Goal: Task Accomplishment & Management: Manage account settings

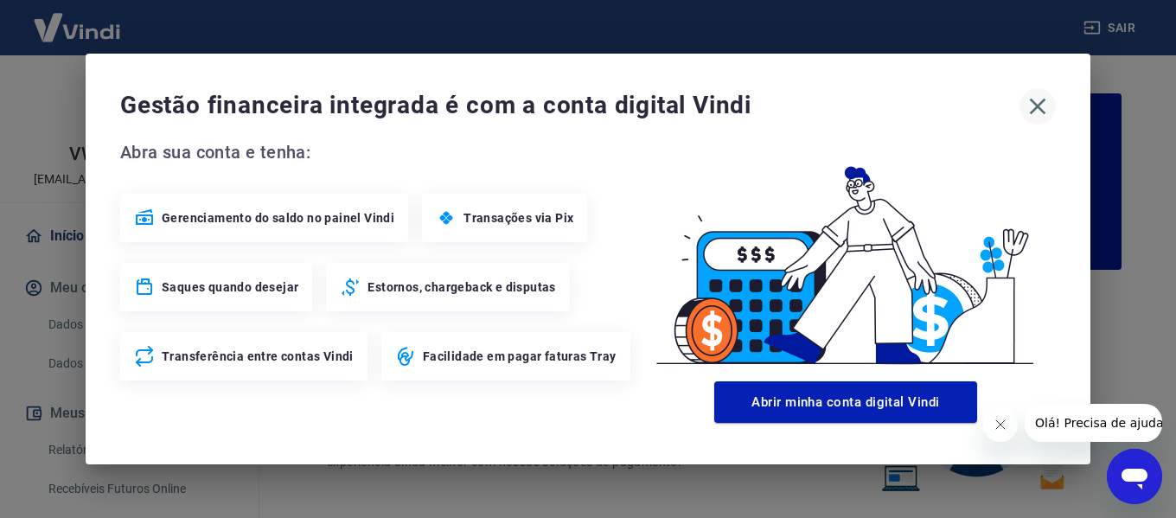
click at [1037, 105] on icon "button" at bounding box center [1038, 107] width 16 height 16
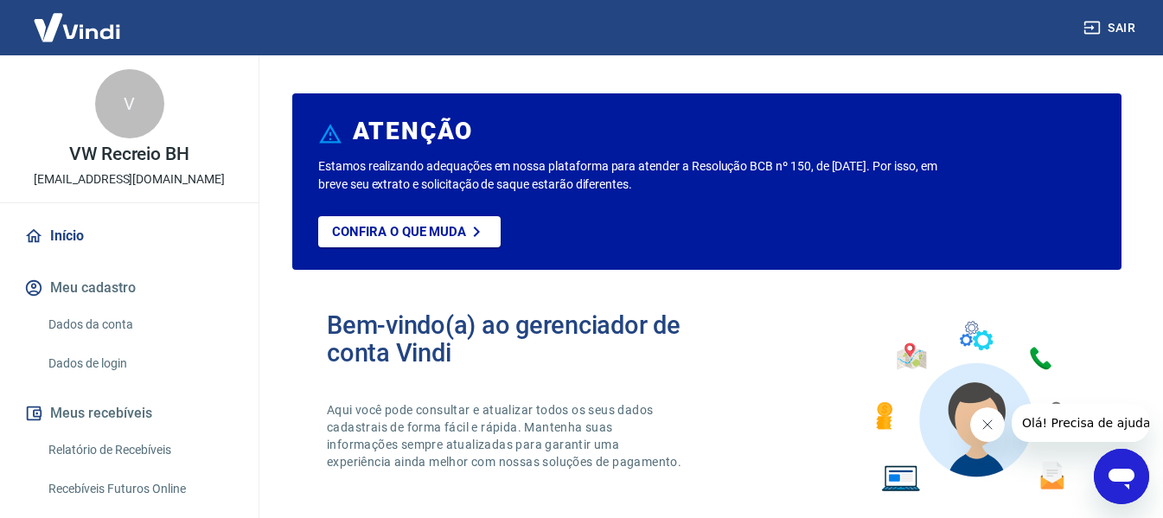
click at [987, 435] on button "Fechar mensagem da empresa" at bounding box center [986, 424] width 35 height 35
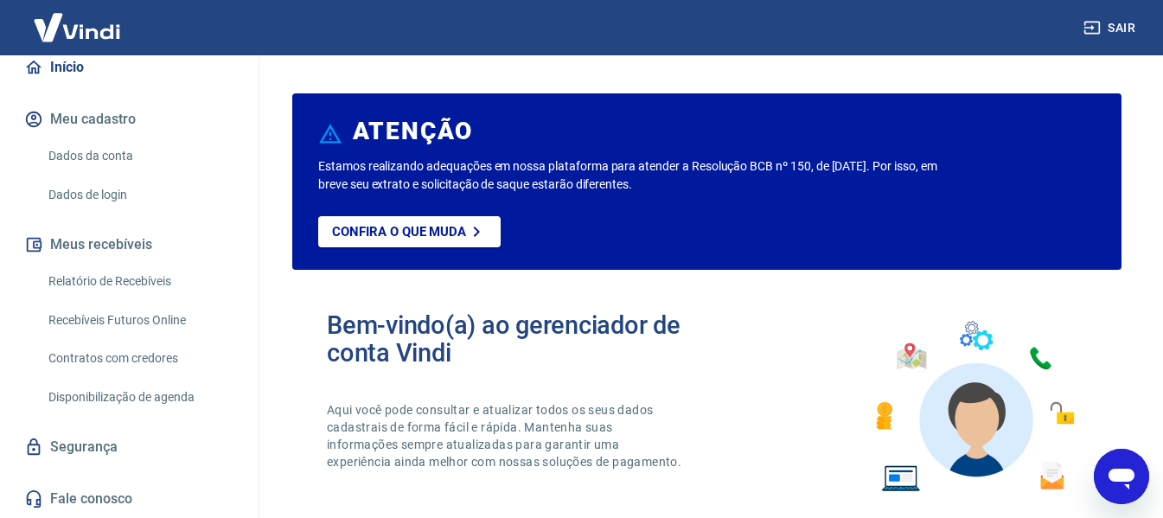
click at [110, 275] on link "Relatório de Recebíveis" at bounding box center [140, 281] width 196 height 35
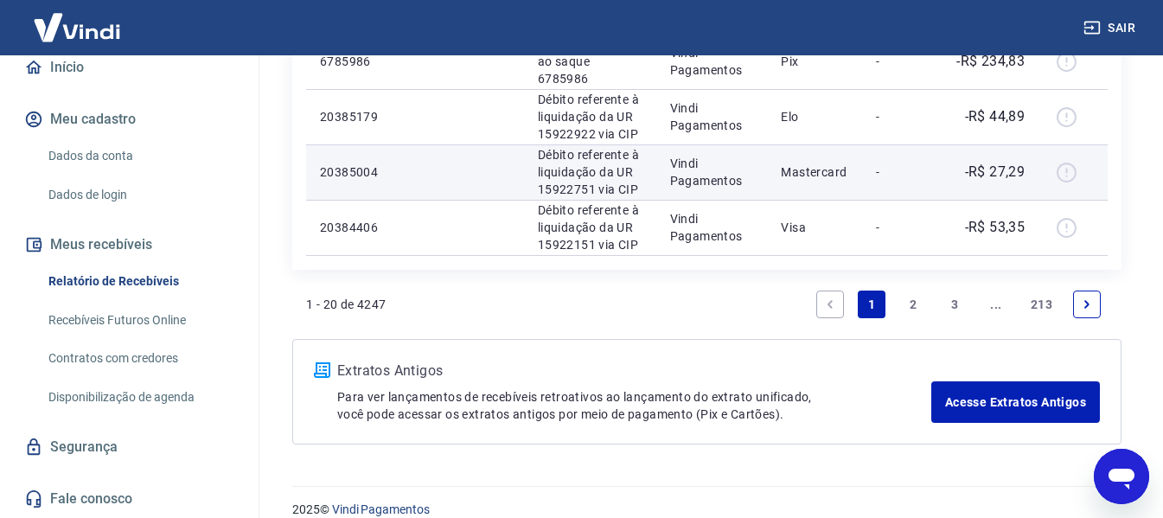
scroll to position [1683, 0]
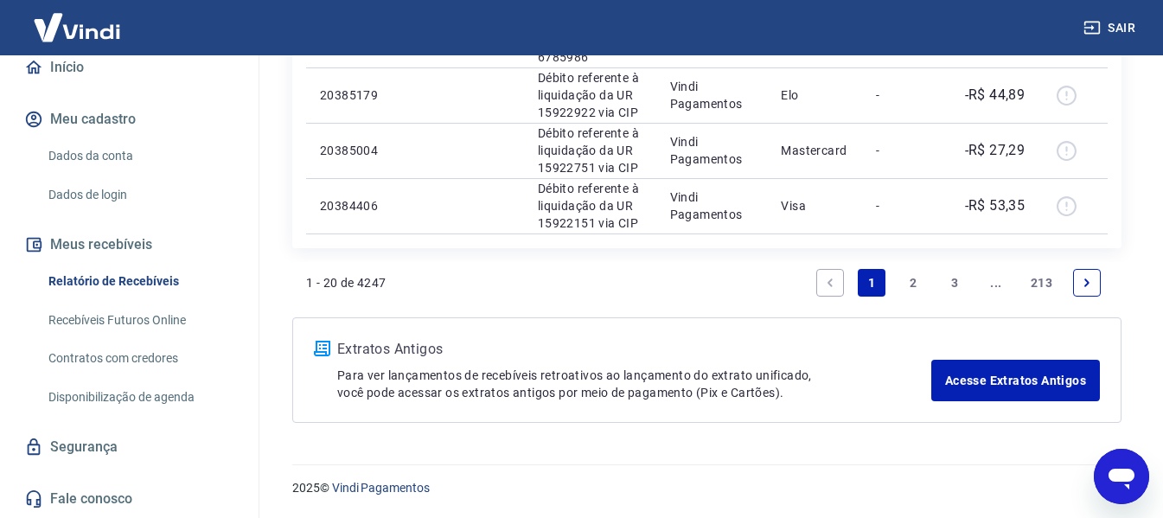
click at [916, 284] on link "2" at bounding box center [913, 283] width 28 height 28
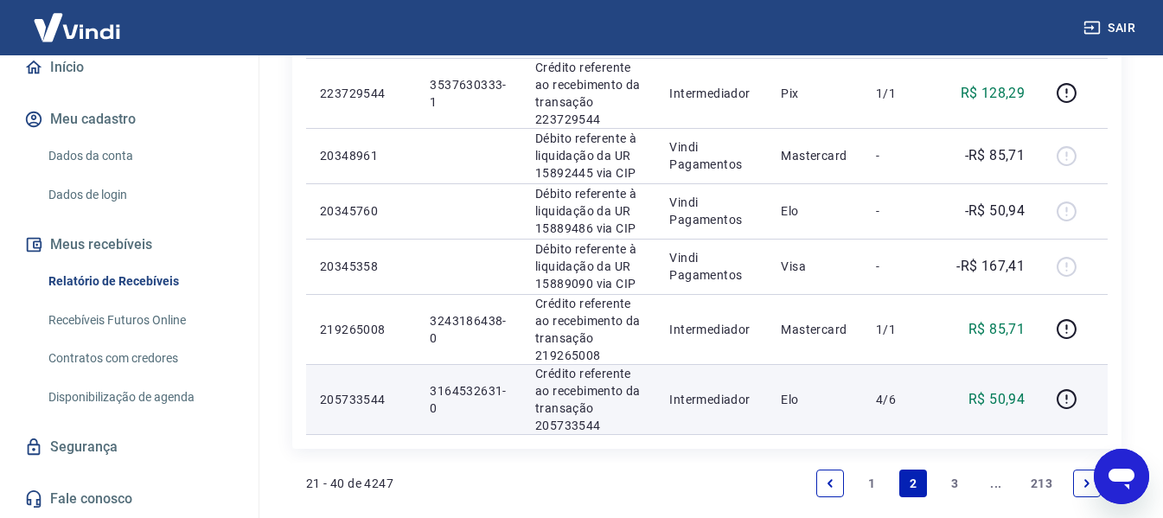
scroll to position [1470, 0]
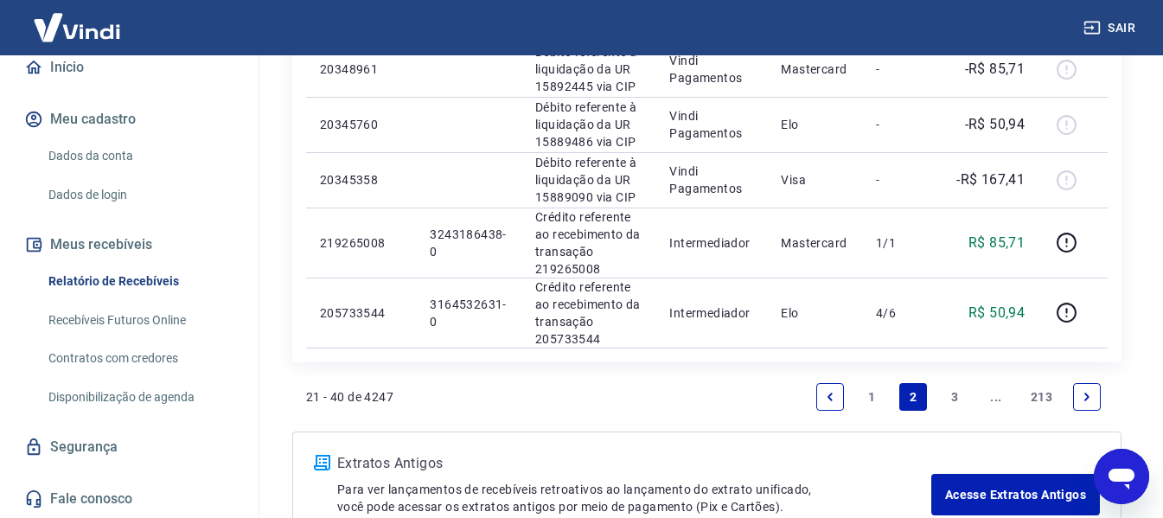
click at [945, 396] on link "3" at bounding box center [955, 397] width 28 height 28
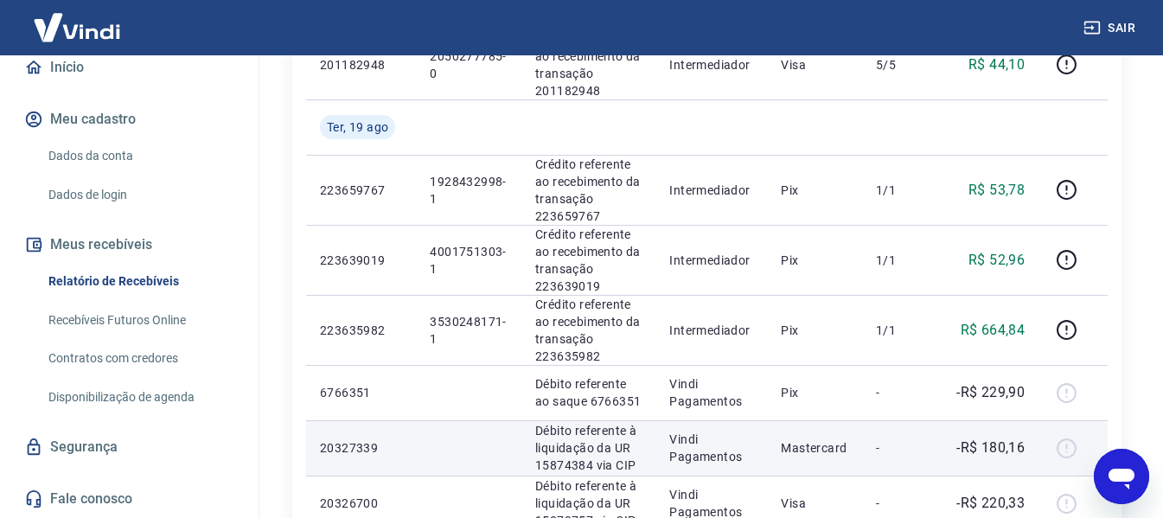
scroll to position [432, 0]
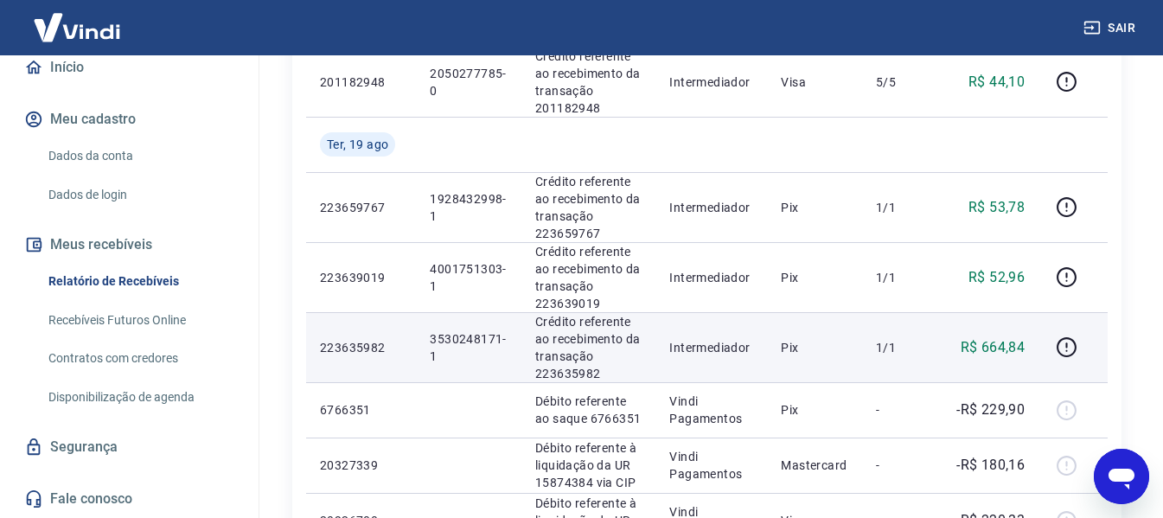
click at [452, 335] on p "3530248171-1" at bounding box center [469, 347] width 78 height 35
copy p "3530248171"
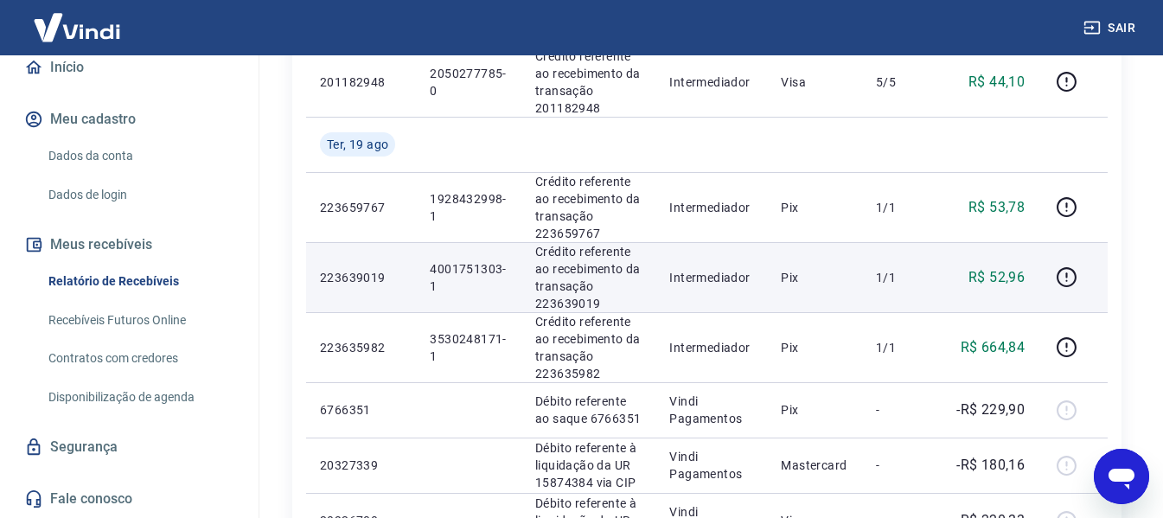
click at [454, 269] on p "4001751303-1" at bounding box center [469, 277] width 78 height 35
copy p "4001751303"
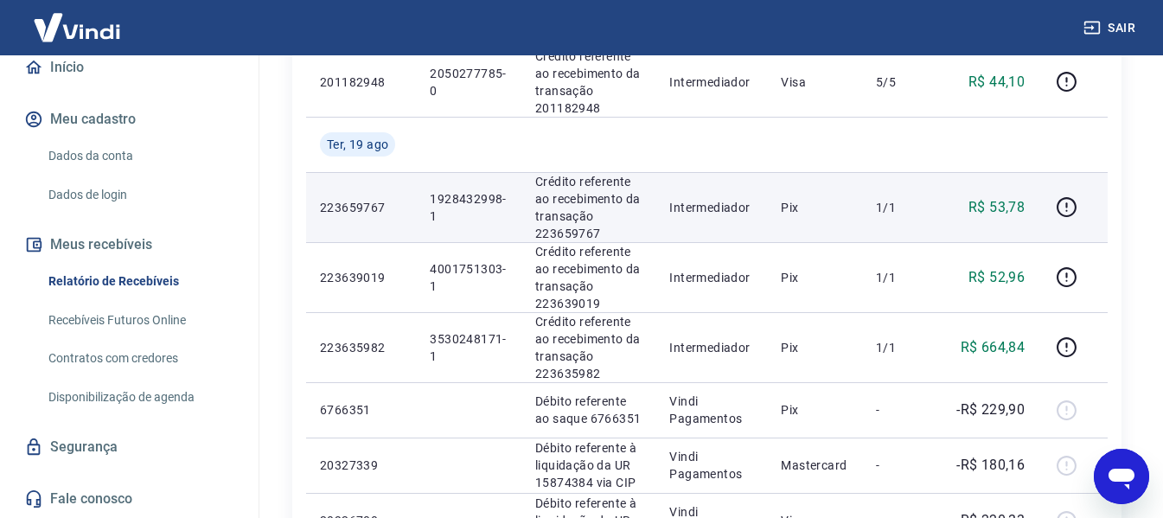
click at [476, 200] on p "1928432998-1" at bounding box center [469, 207] width 78 height 35
copy p "1928432998"
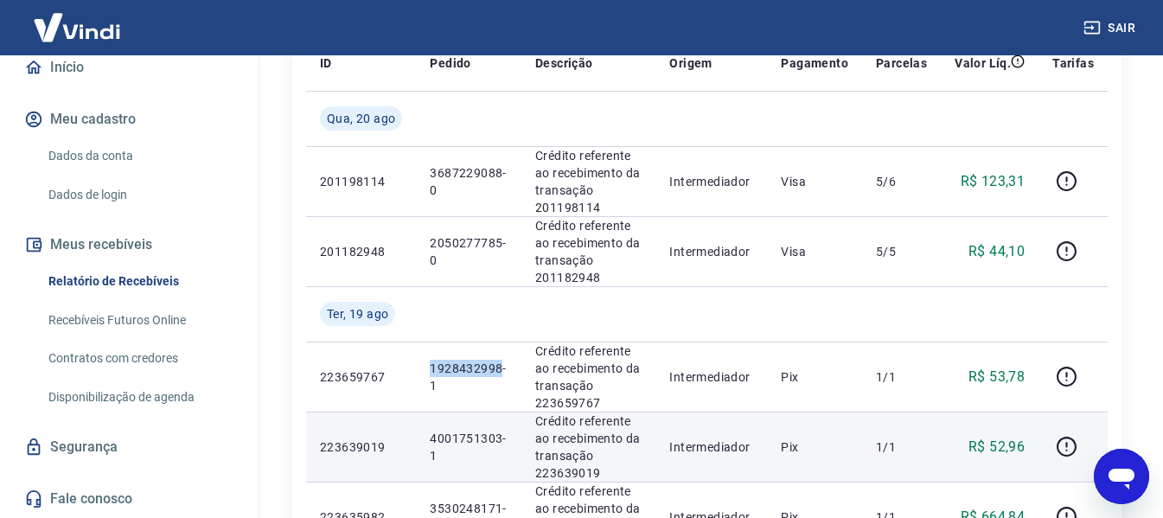
scroll to position [259, 0]
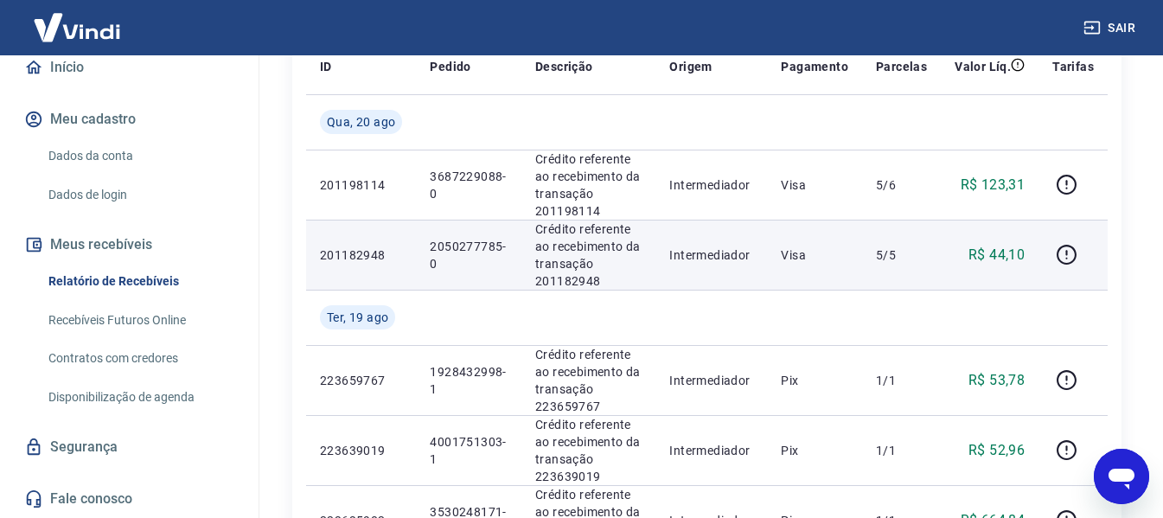
click at [450, 241] on p "2050277785-0" at bounding box center [469, 255] width 78 height 35
copy p "2050277785"
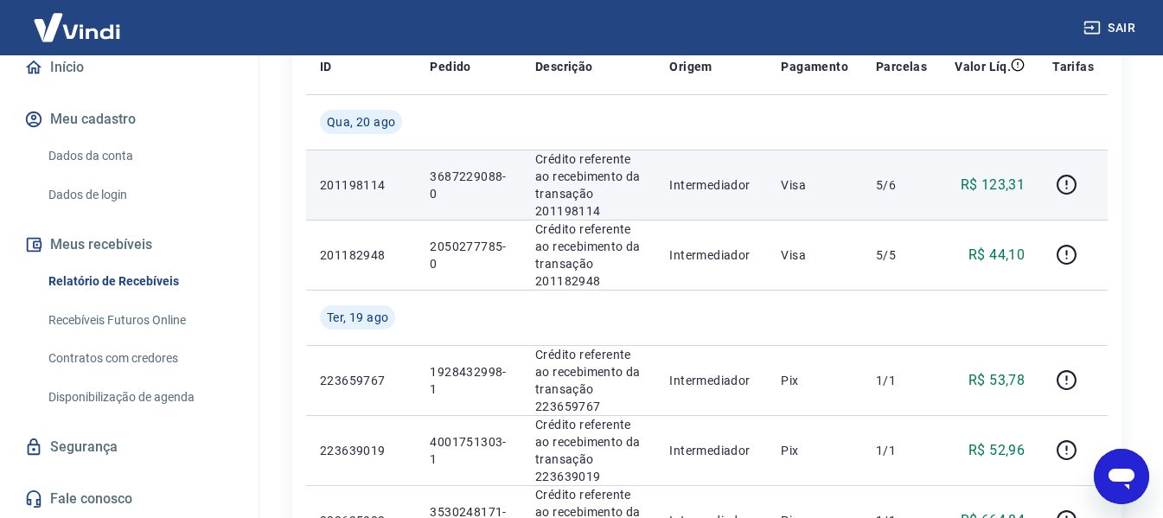
click at [463, 173] on p "3687229088-0" at bounding box center [469, 185] width 78 height 35
copy p "3687229088"
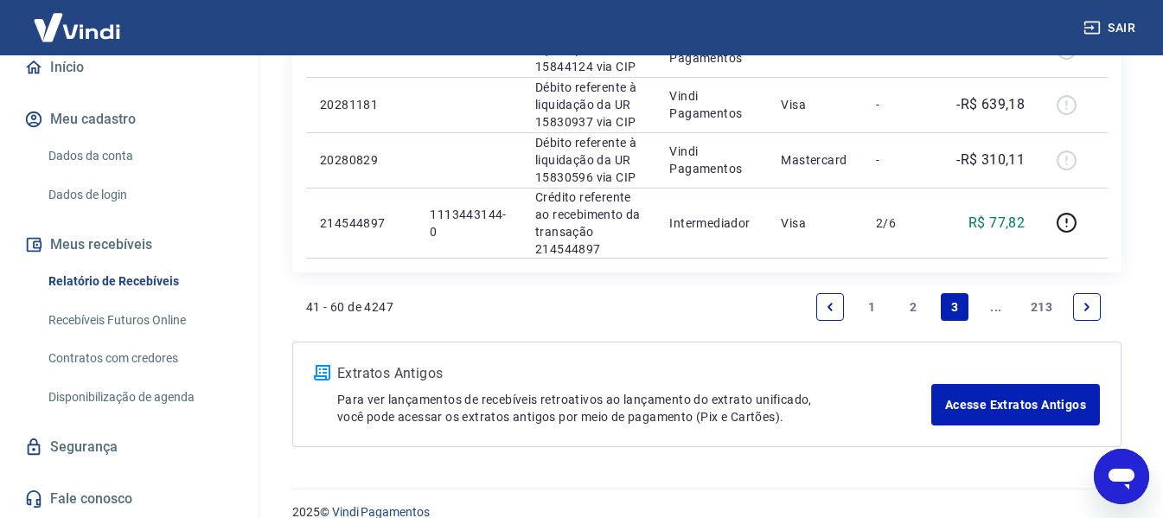
scroll to position [1555, 0]
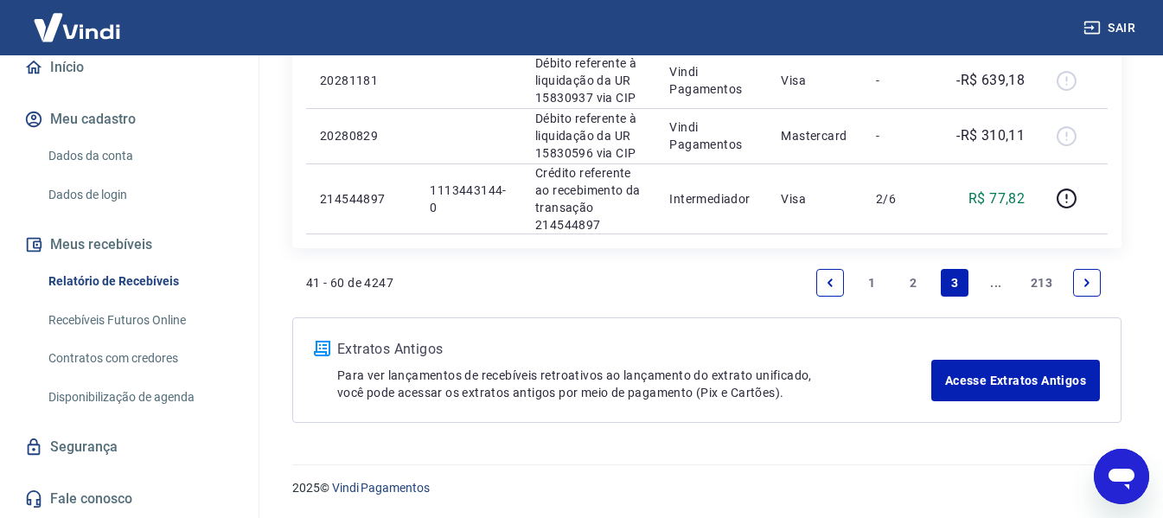
click at [909, 277] on link "2" at bounding box center [913, 283] width 28 height 28
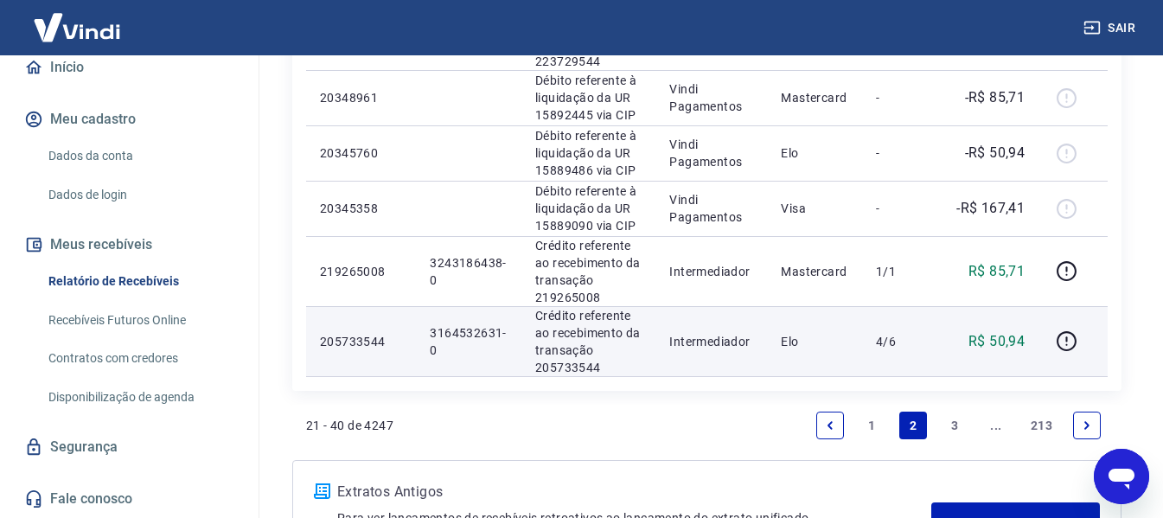
scroll to position [1411, 0]
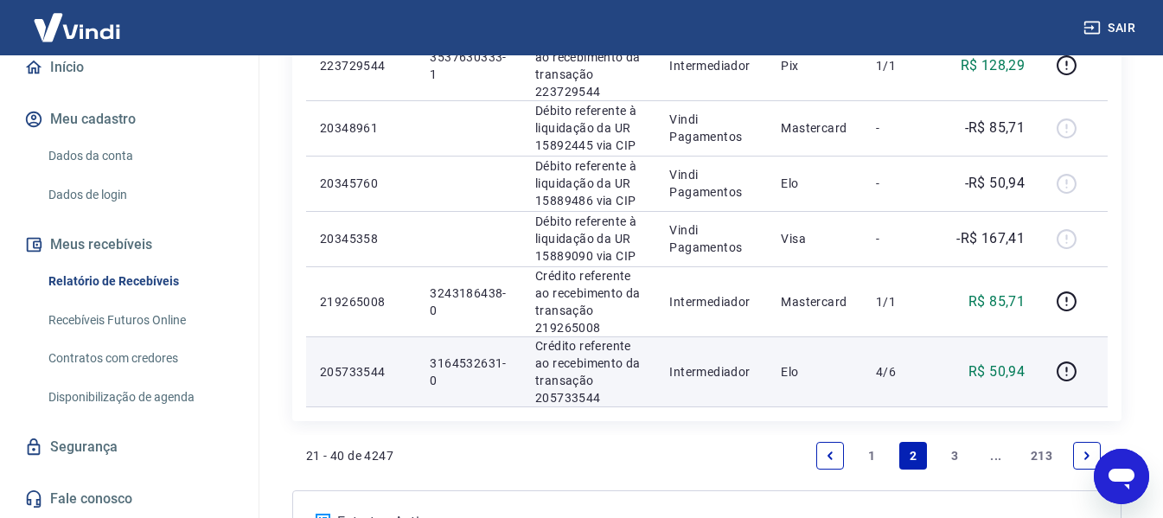
click at [455, 360] on p "3164532631-0" at bounding box center [469, 371] width 78 height 35
copy p "3164532631"
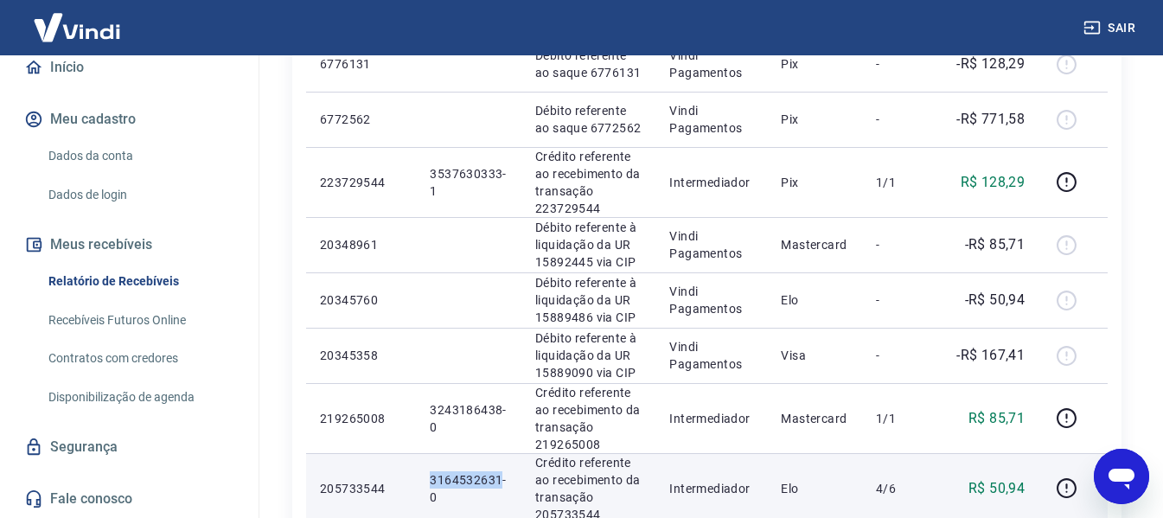
scroll to position [1325, 0]
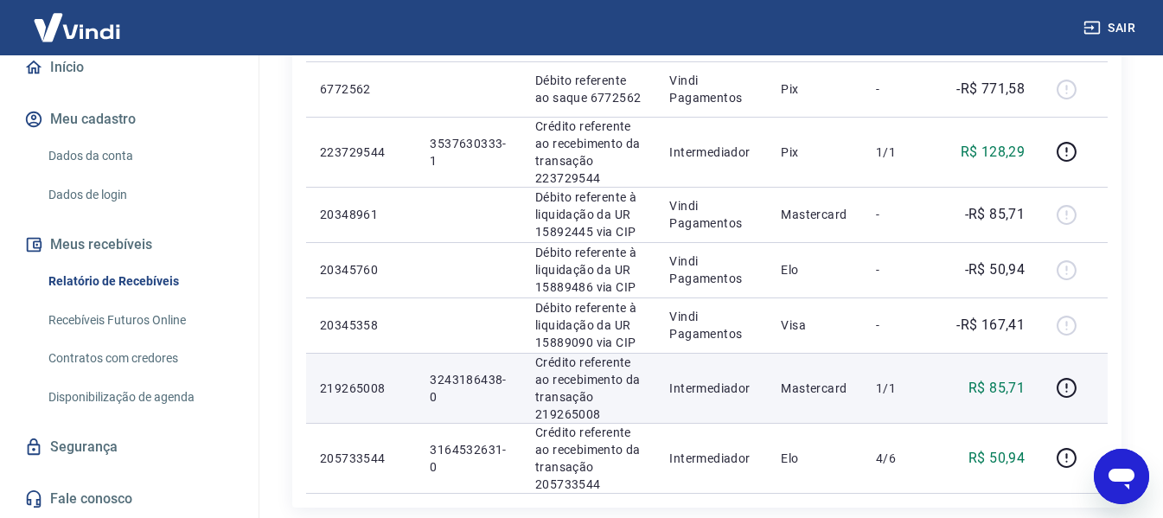
click at [454, 378] on p "3243186438-0" at bounding box center [469, 388] width 78 height 35
copy p "3243186438"
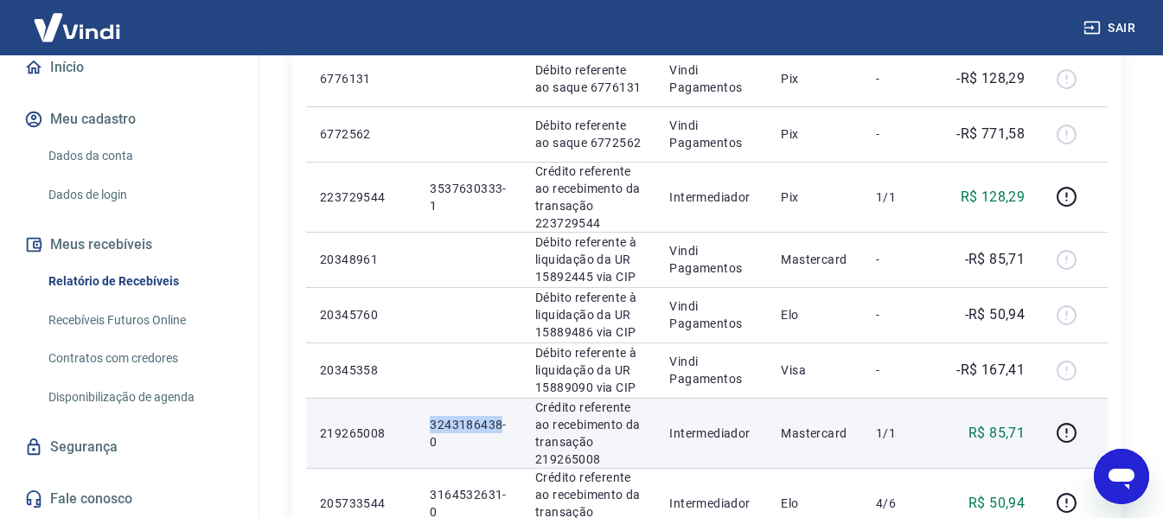
scroll to position [1238, 0]
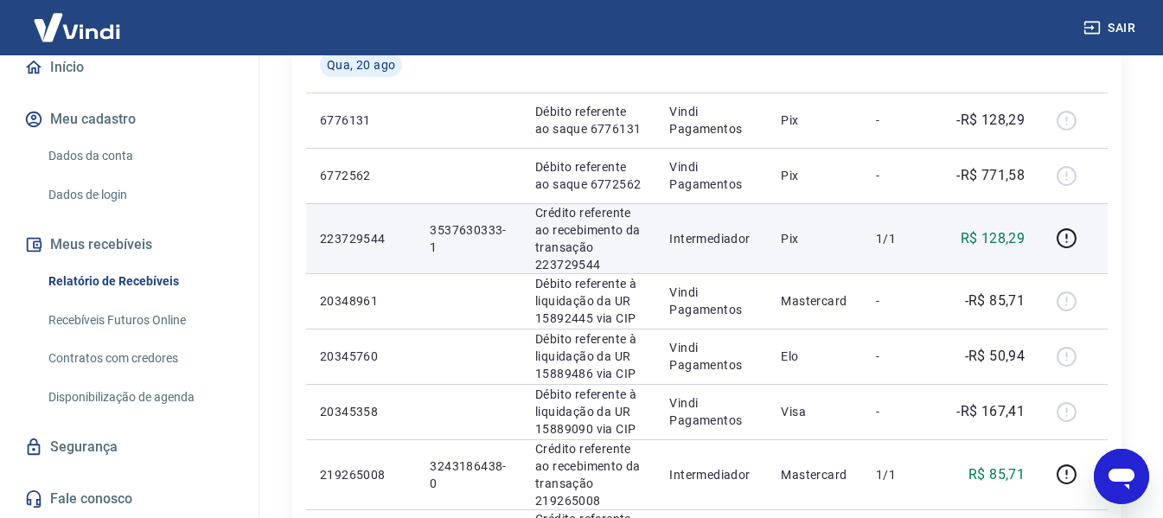
click at [466, 227] on p "3537630333-1" at bounding box center [469, 238] width 78 height 35
copy p "3537630333"
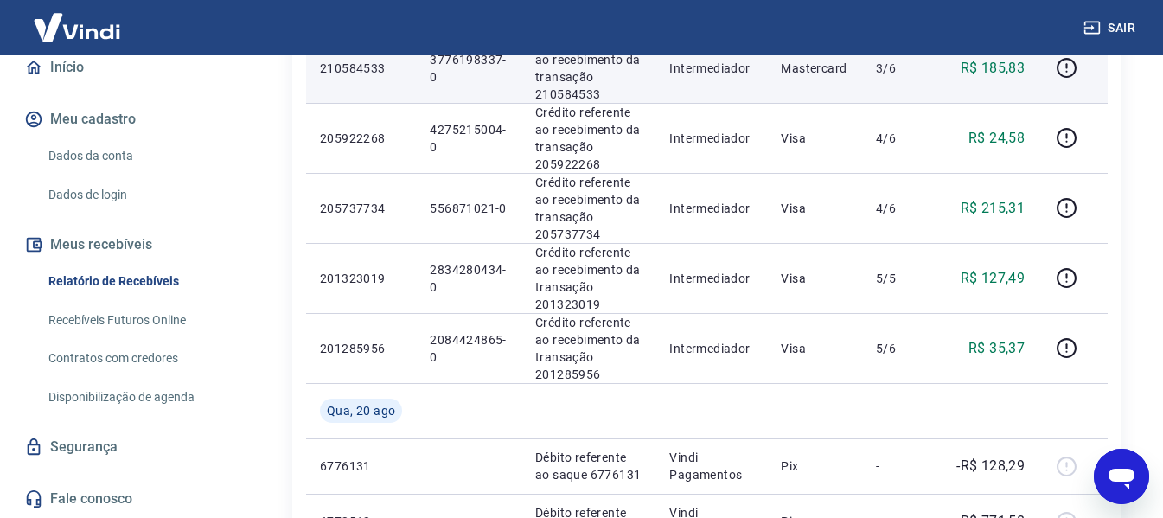
scroll to position [979, 0]
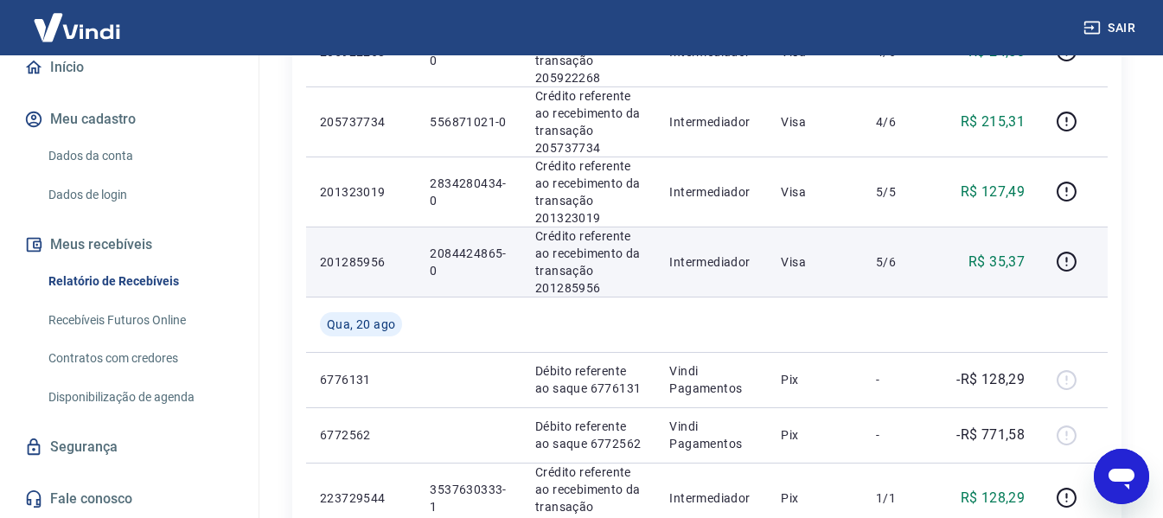
click at [451, 256] on p "2084424865-0" at bounding box center [469, 262] width 78 height 35
copy p "2084424865"
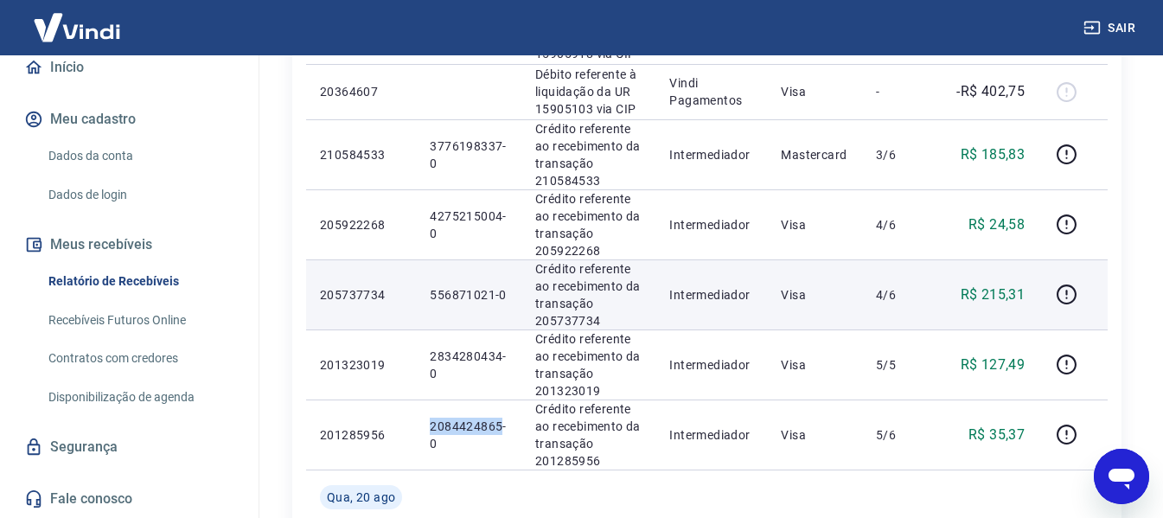
scroll to position [892, 0]
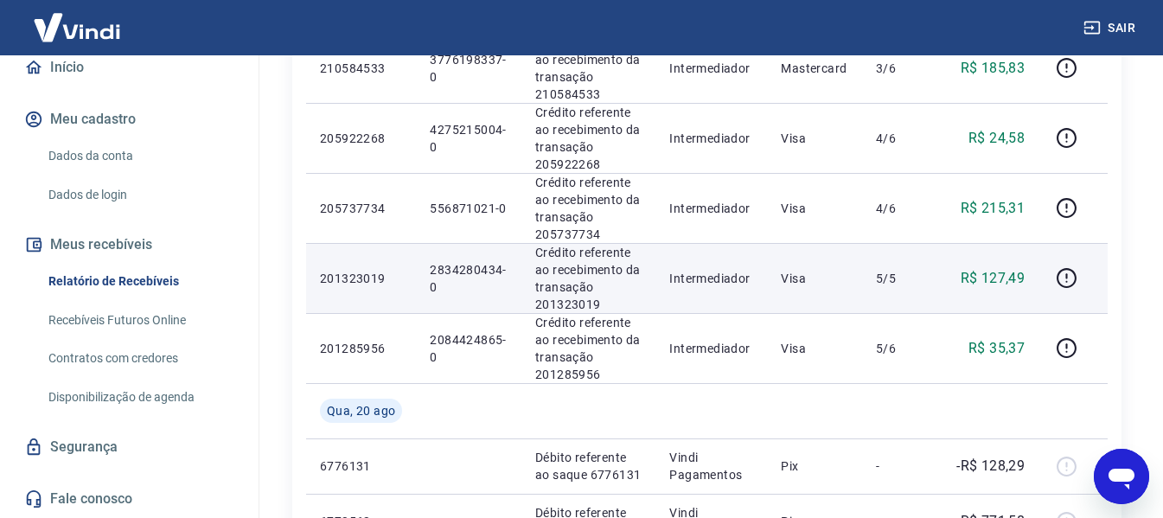
click at [452, 267] on p "2834280434-0" at bounding box center [469, 278] width 78 height 35
copy p "2834280434"
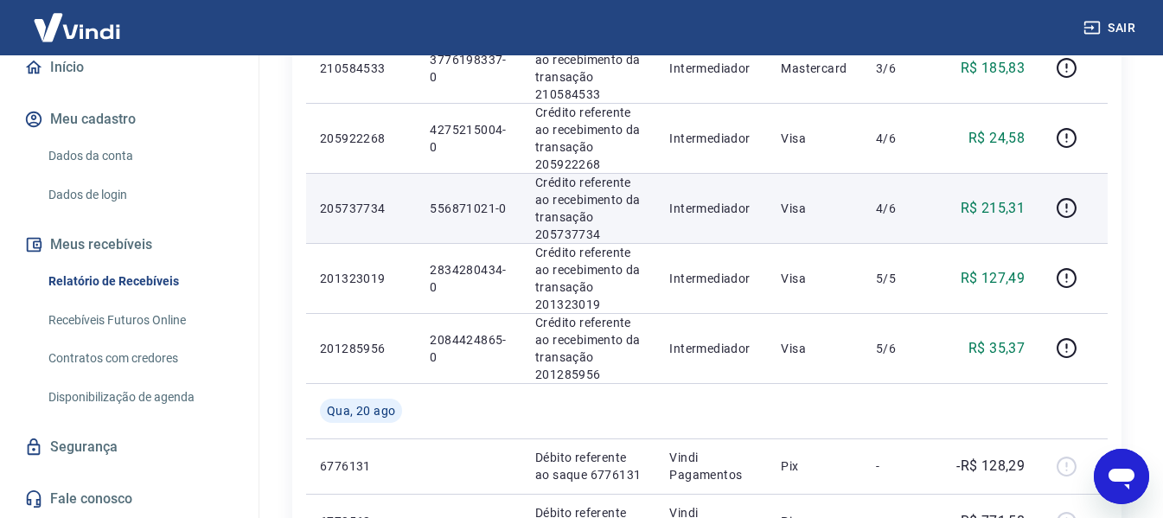
click at [468, 207] on p "556871021-0" at bounding box center [469, 208] width 78 height 17
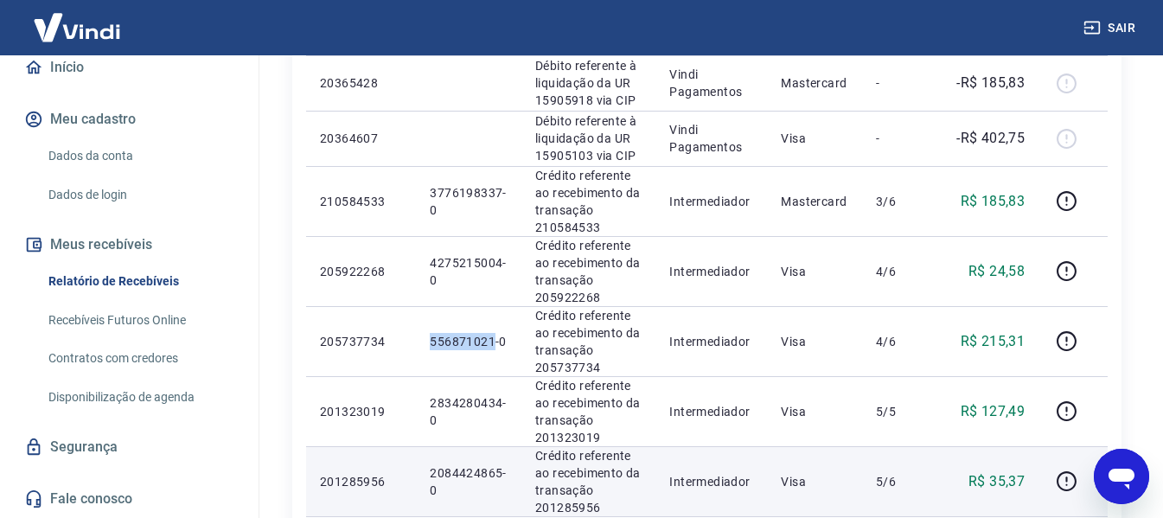
scroll to position [719, 0]
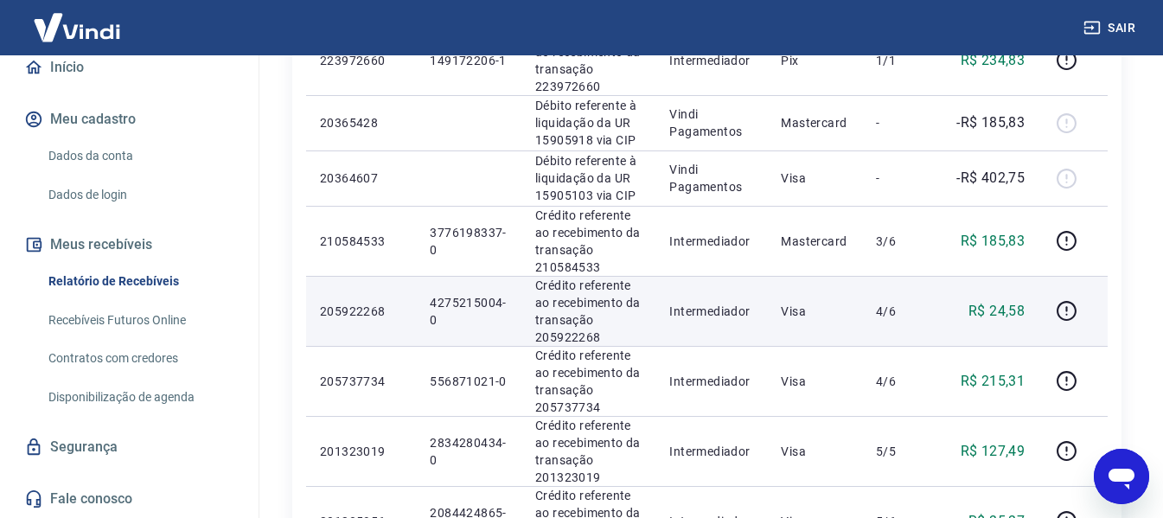
click at [444, 301] on p "4275215004-0" at bounding box center [469, 311] width 78 height 35
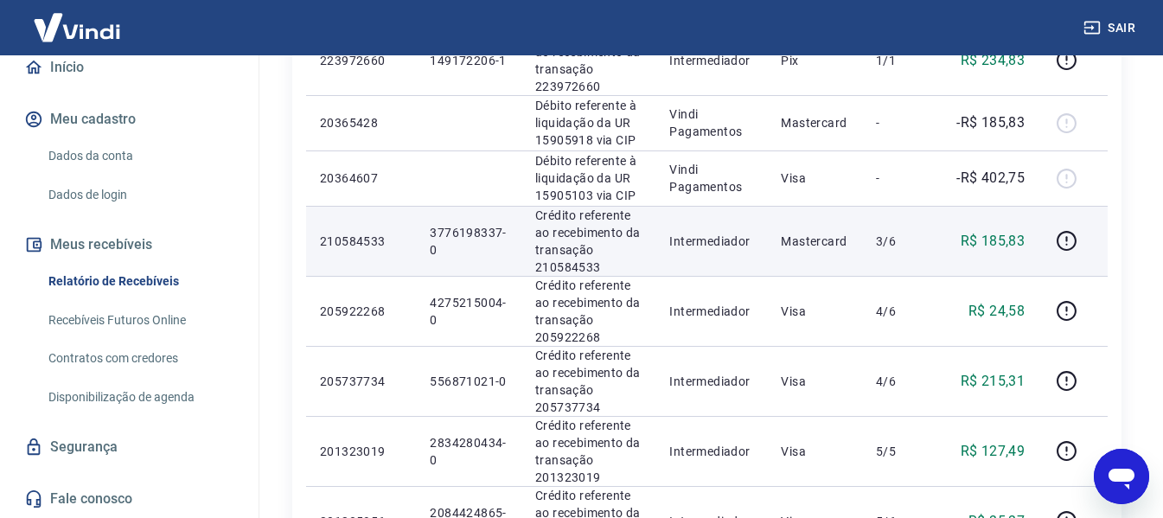
click at [458, 230] on p "3776198337-0" at bounding box center [469, 241] width 78 height 35
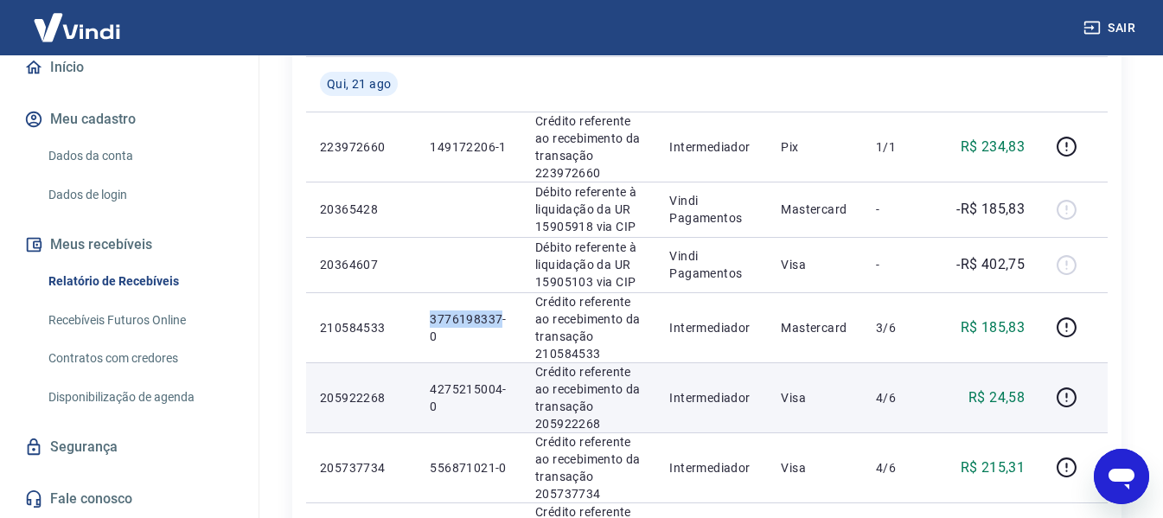
scroll to position [546, 0]
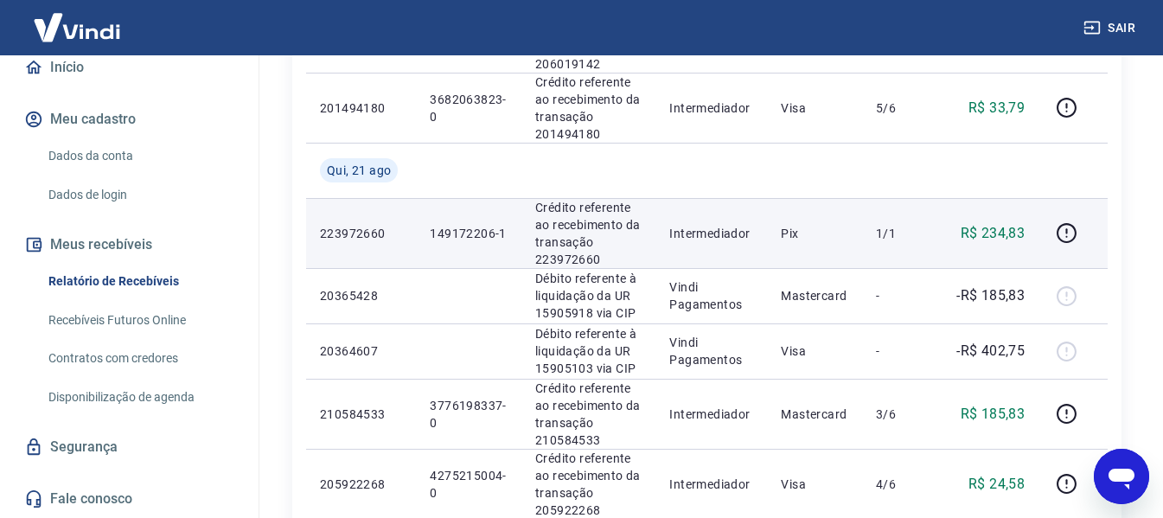
click at [447, 234] on p "149172206-1" at bounding box center [469, 233] width 78 height 17
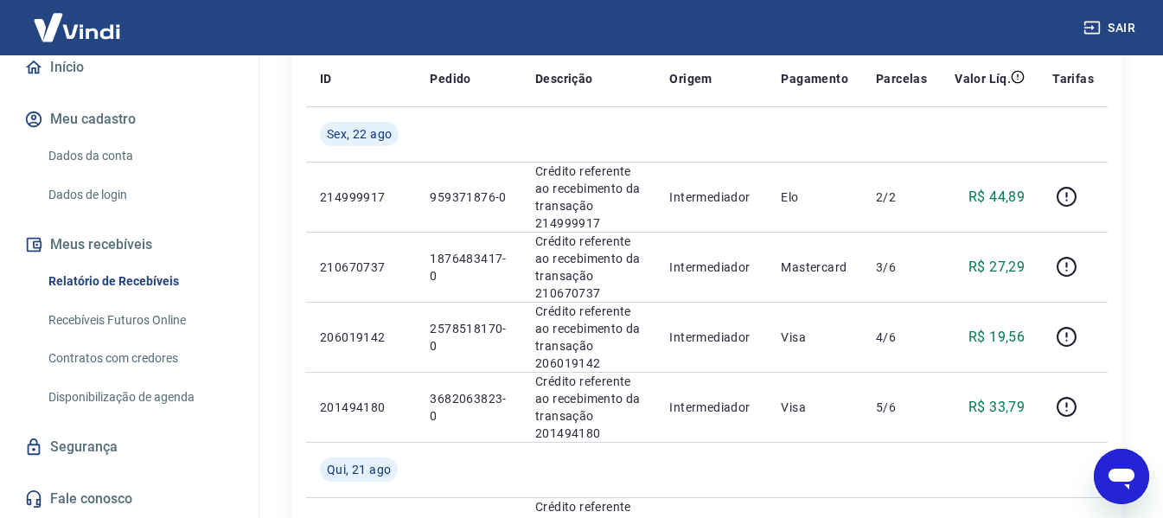
scroll to position [287, 0]
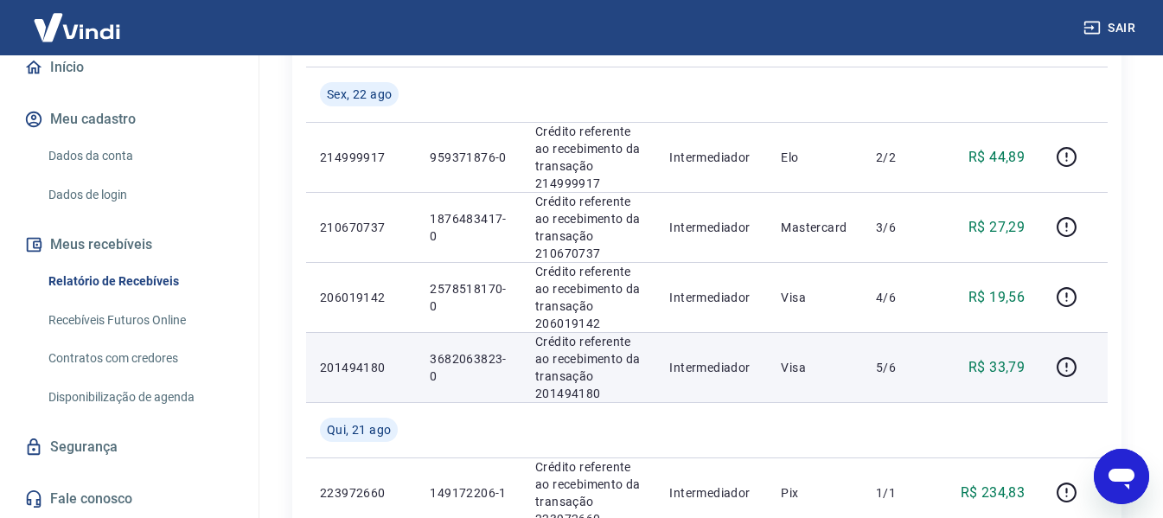
click at [457, 359] on p "3682063823-0" at bounding box center [469, 367] width 78 height 35
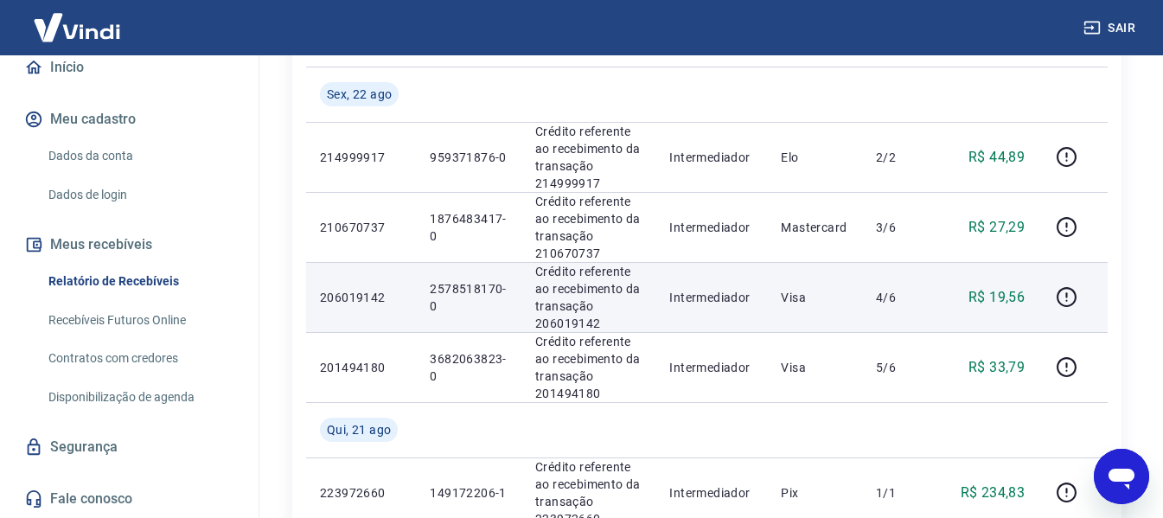
click at [457, 285] on p "2578518170-0" at bounding box center [469, 297] width 78 height 35
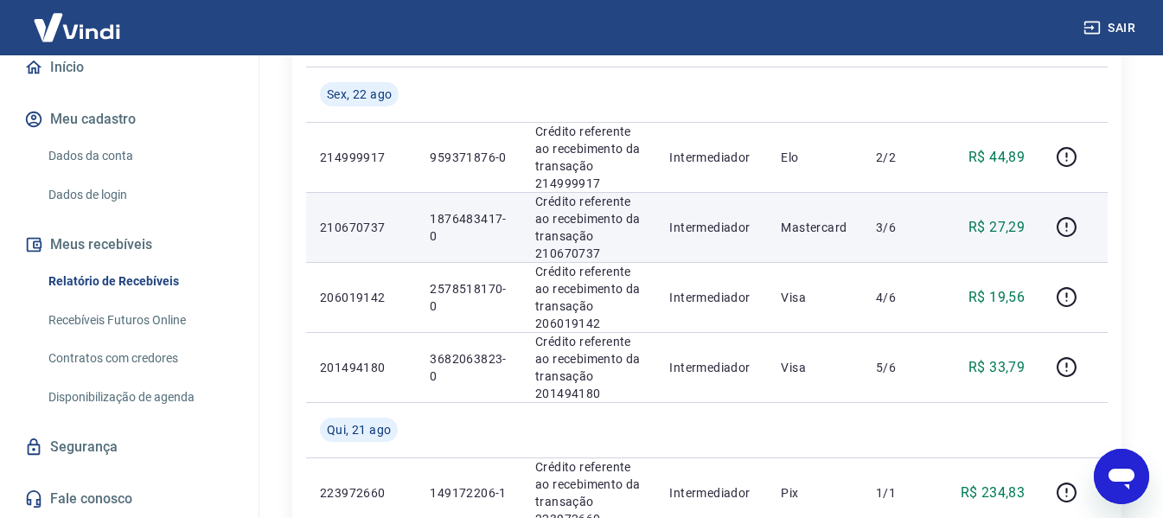
click at [455, 214] on p "1876483417-0" at bounding box center [469, 227] width 78 height 35
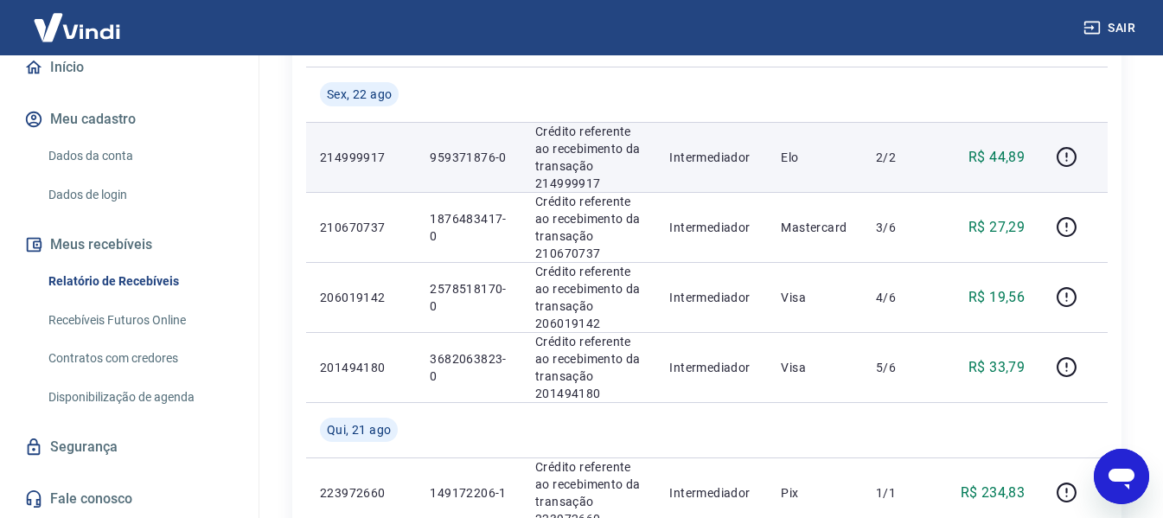
click at [451, 152] on p "959371876-0" at bounding box center [469, 157] width 78 height 17
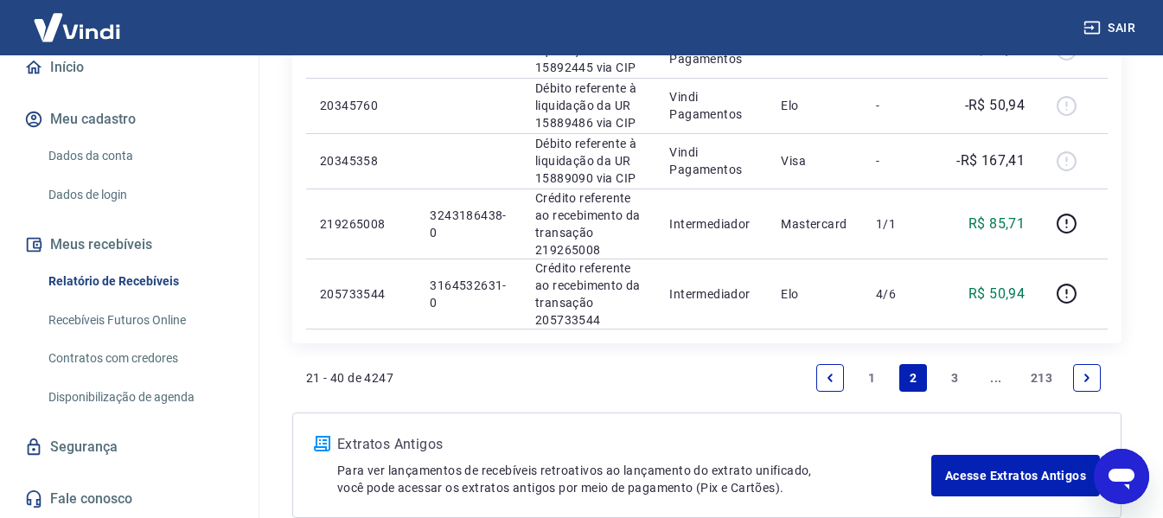
scroll to position [1584, 0]
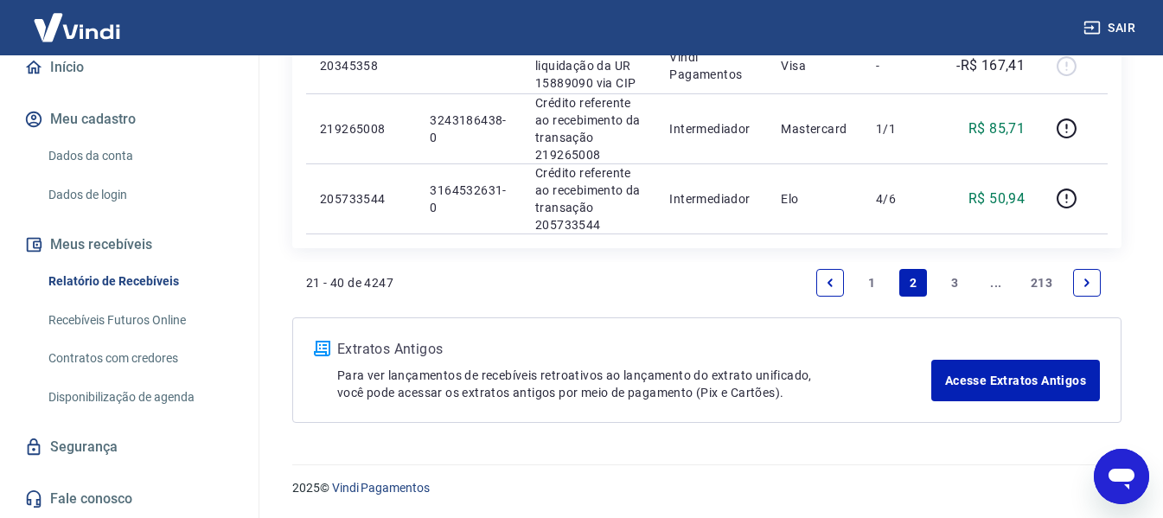
click at [869, 283] on link "1" at bounding box center [872, 283] width 28 height 28
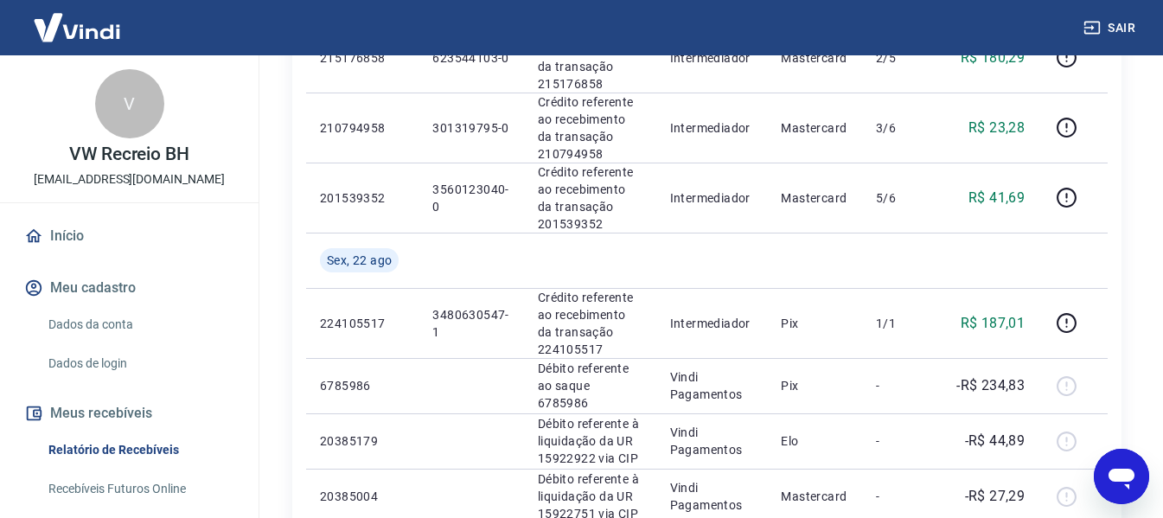
scroll to position [169, 0]
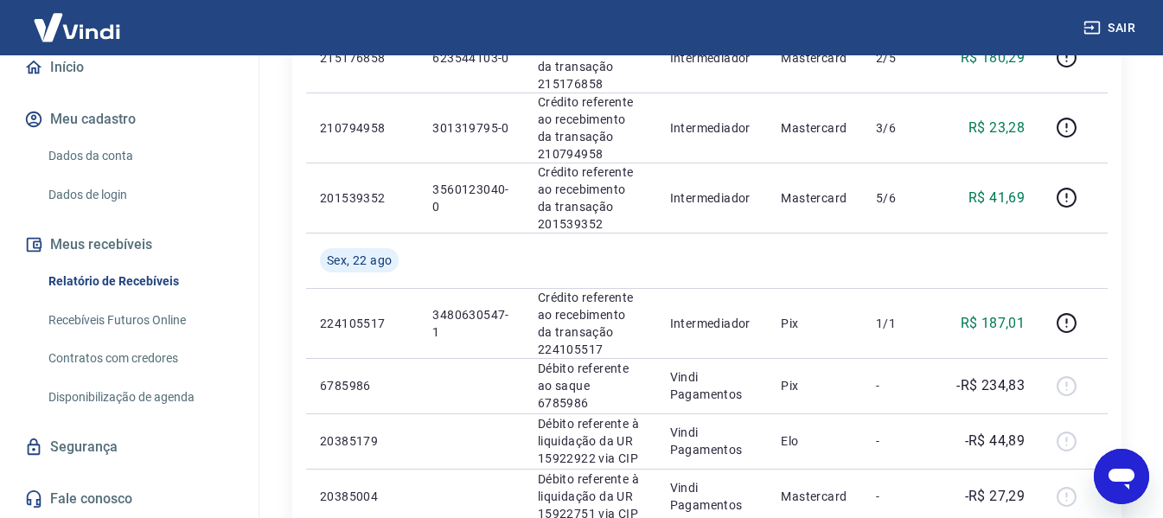
click at [101, 320] on link "Recebíveis Futuros Online" at bounding box center [140, 320] width 196 height 35
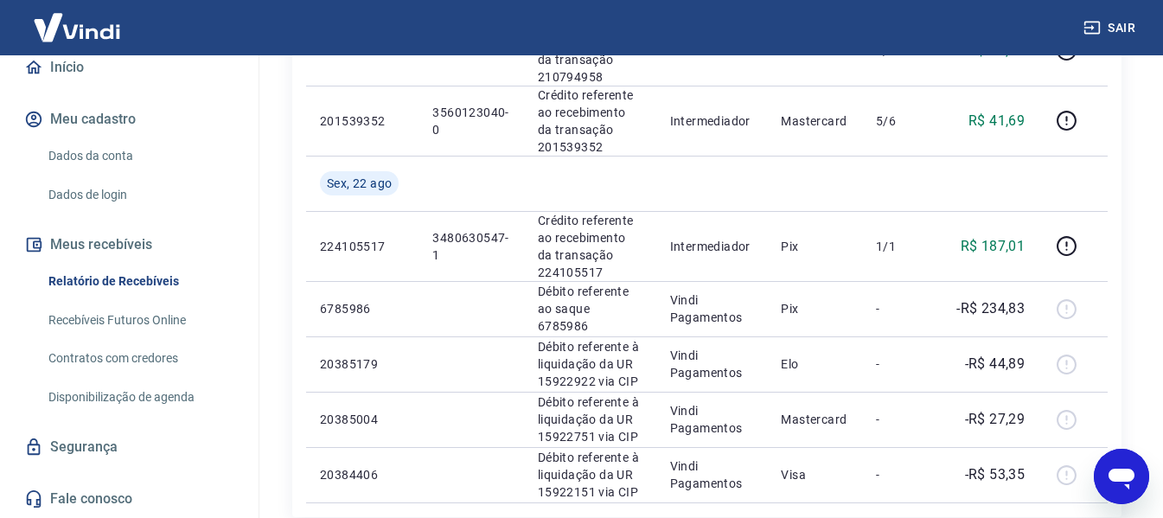
scroll to position [1683, 0]
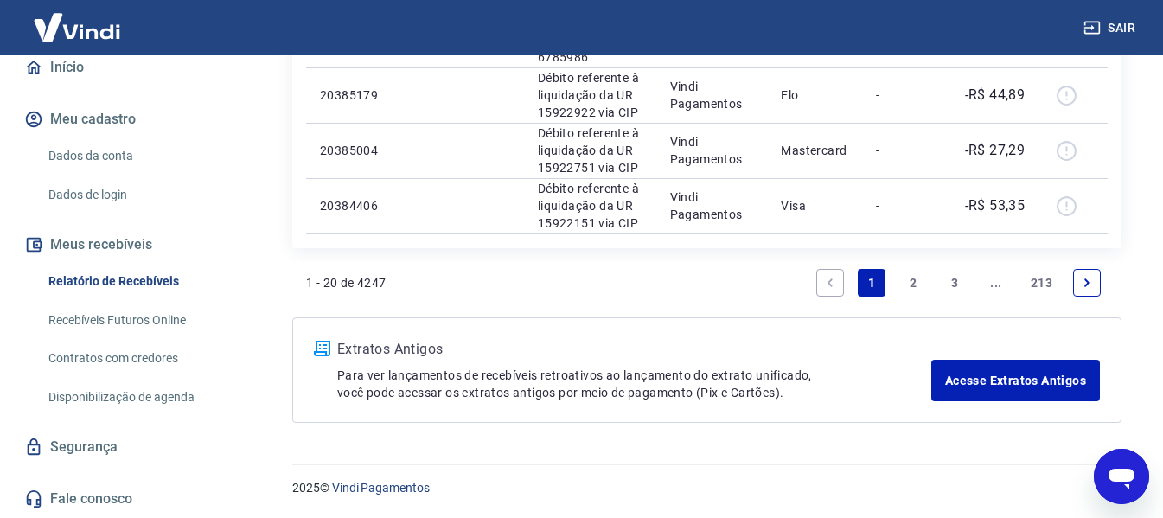
click at [1119, 26] on button "Sair" at bounding box center [1111, 28] width 62 height 32
